Goal: Find contact information: Find contact information

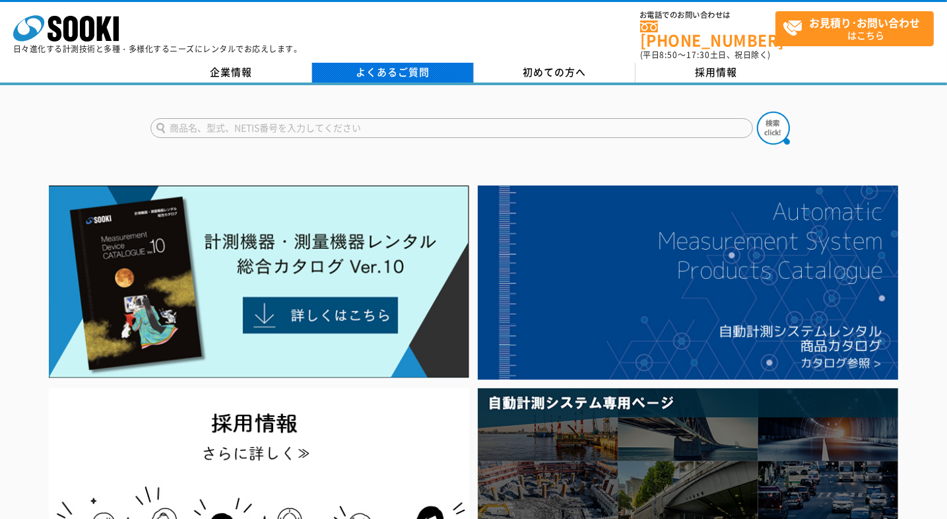
click at [409, 65] on link "よくあるご質問" at bounding box center [393, 73] width 162 height 20
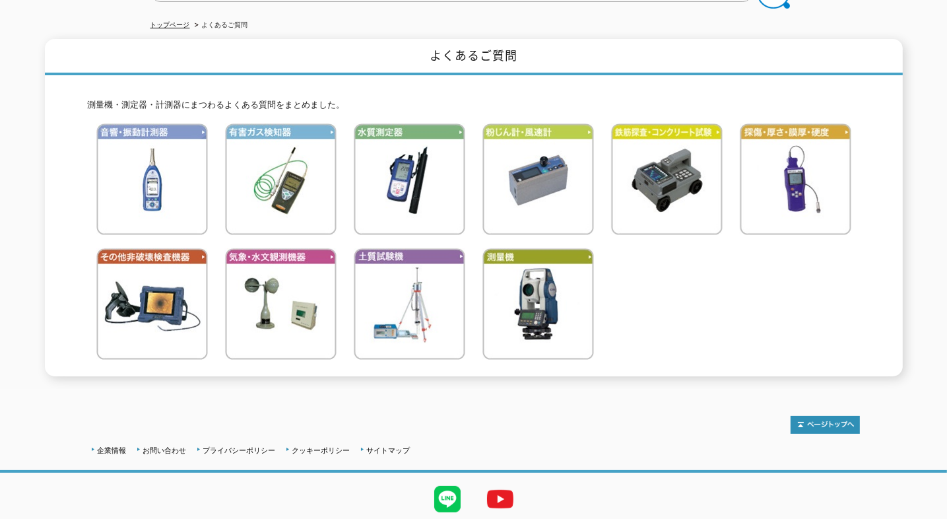
scroll to position [172, 0]
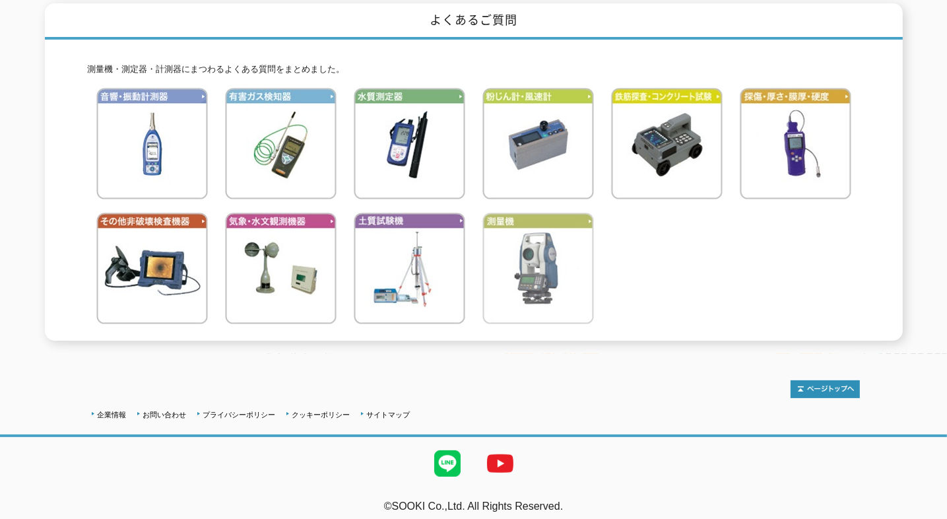
click at [523, 263] on img at bounding box center [538, 269] width 112 height 112
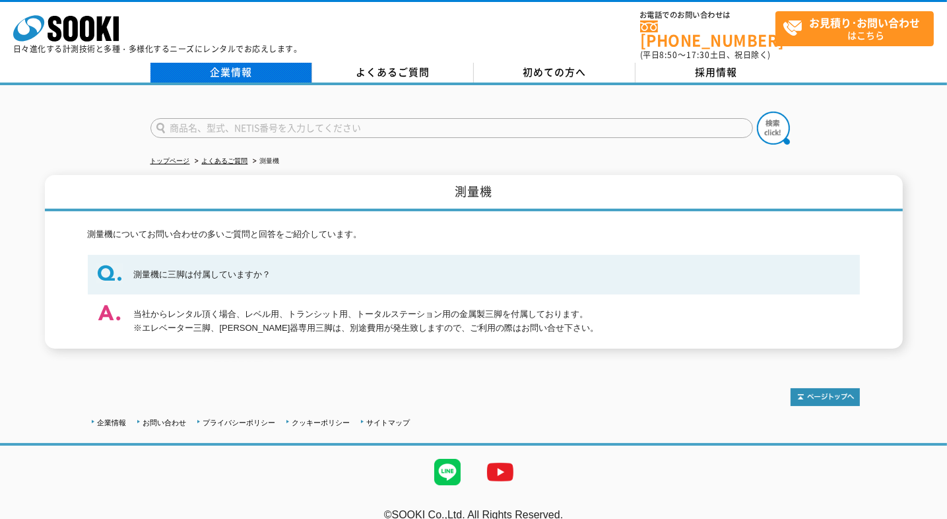
click at [290, 70] on link "企業情報" at bounding box center [231, 73] width 162 height 20
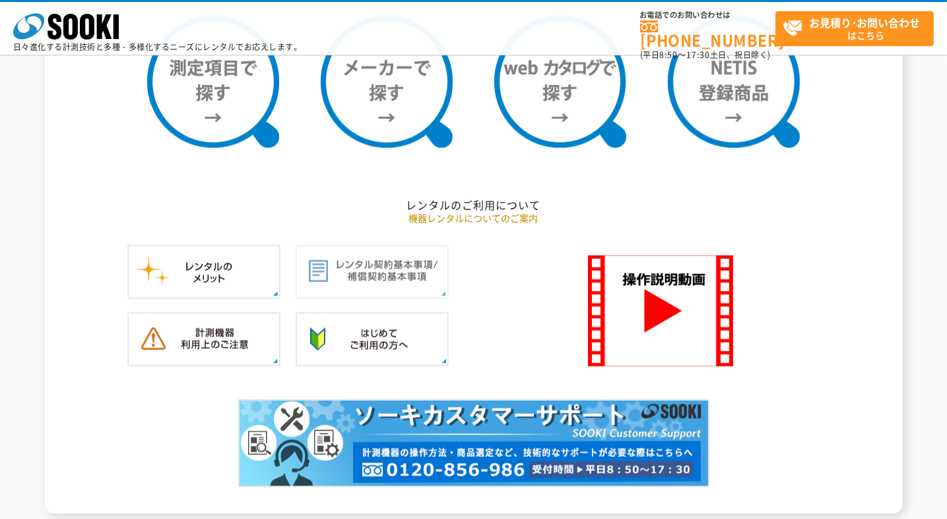
scroll to position [1188, 0]
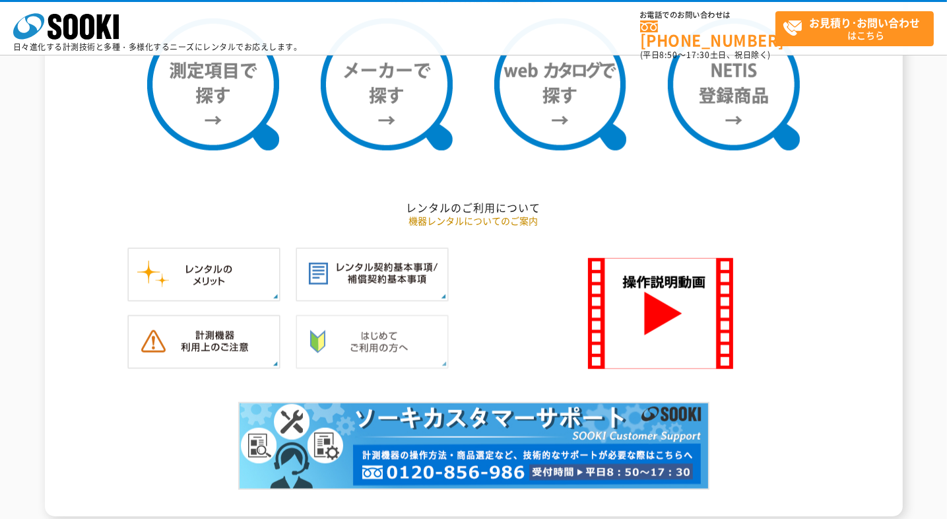
click at [407, 350] on img at bounding box center [372, 342] width 153 height 54
click at [407, 266] on img at bounding box center [372, 274] width 153 height 54
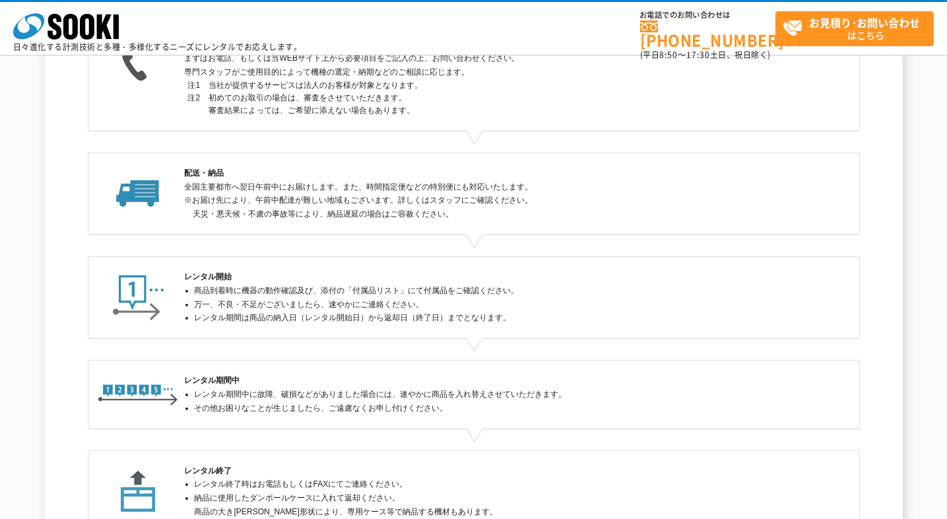
scroll to position [354, 0]
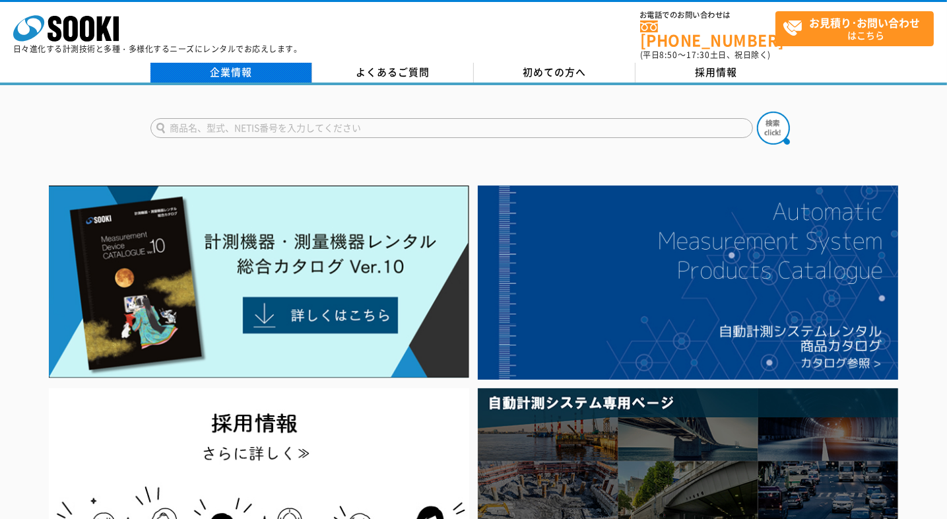
click at [217, 63] on link "企業情報" at bounding box center [231, 73] width 162 height 20
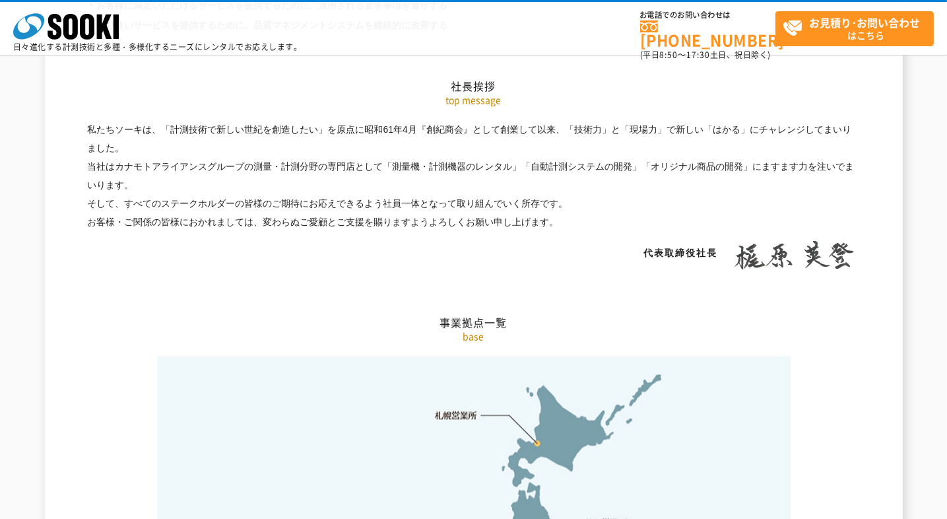
scroll to position [2904, 0]
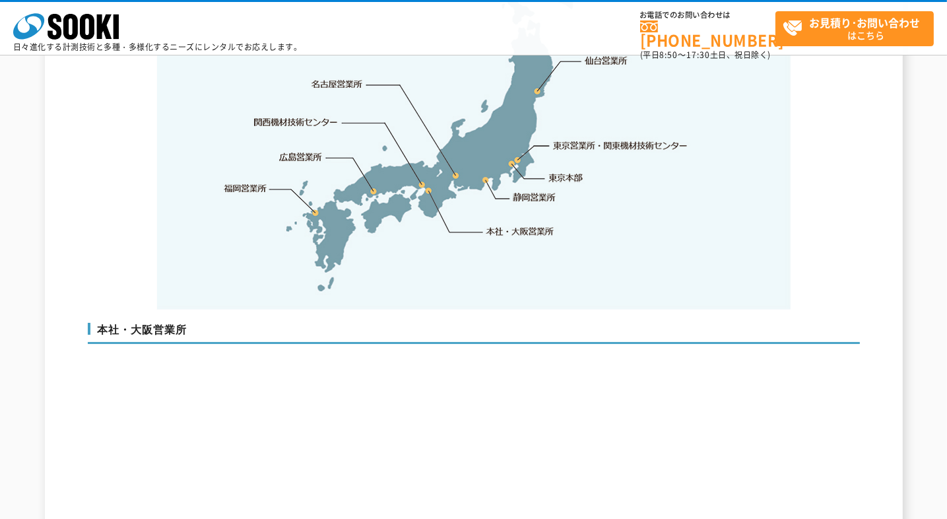
click at [626, 139] on link "東京営業所・関東機材技術センター" at bounding box center [621, 145] width 135 height 13
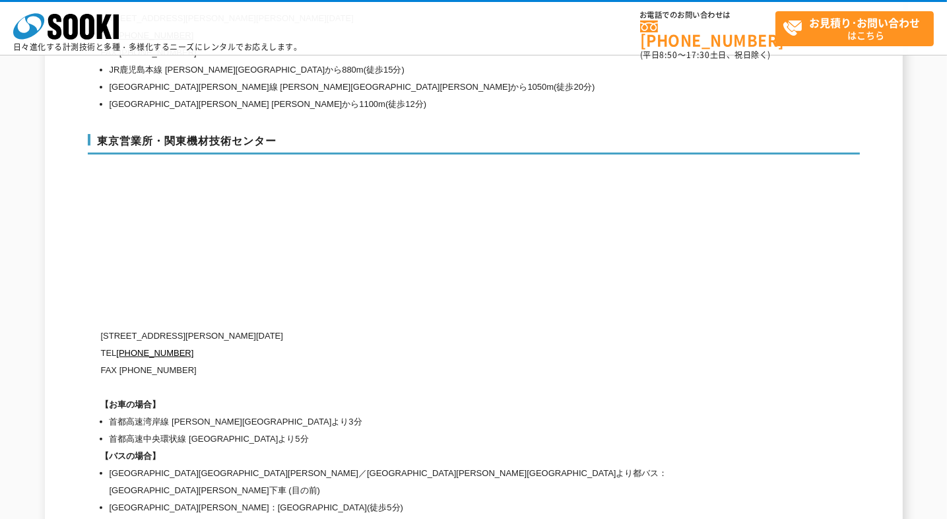
scroll to position [5505, 0]
